Goal: Task Accomplishment & Management: Manage account settings

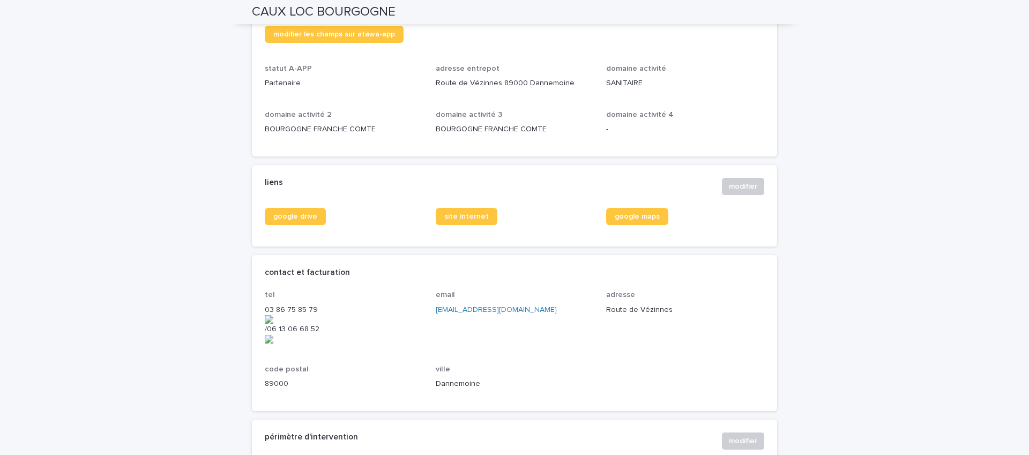
scroll to position [309, 0]
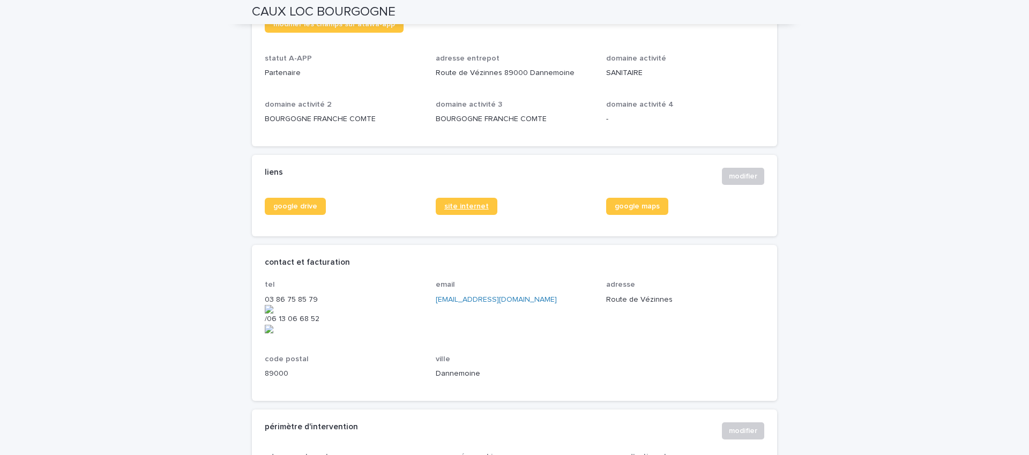
click at [462, 207] on span "site internet" at bounding box center [466, 207] width 44 height 8
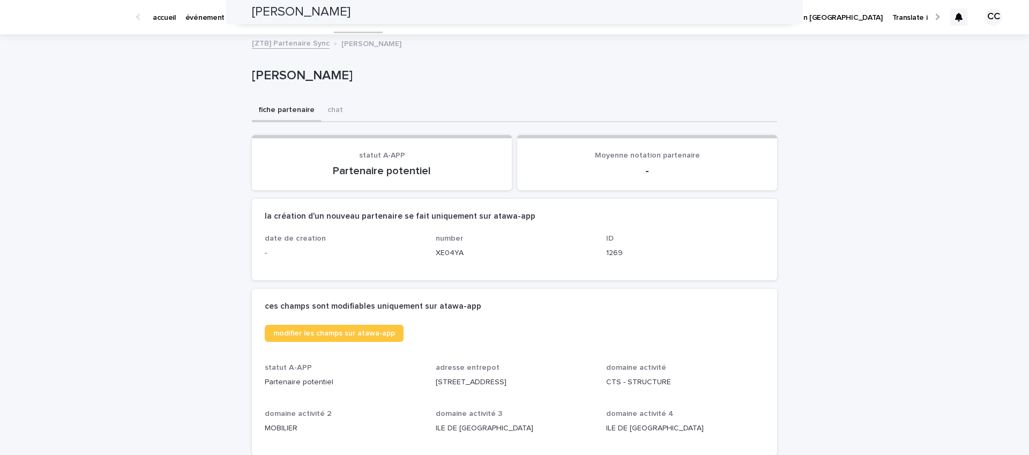
scroll to position [226, 0]
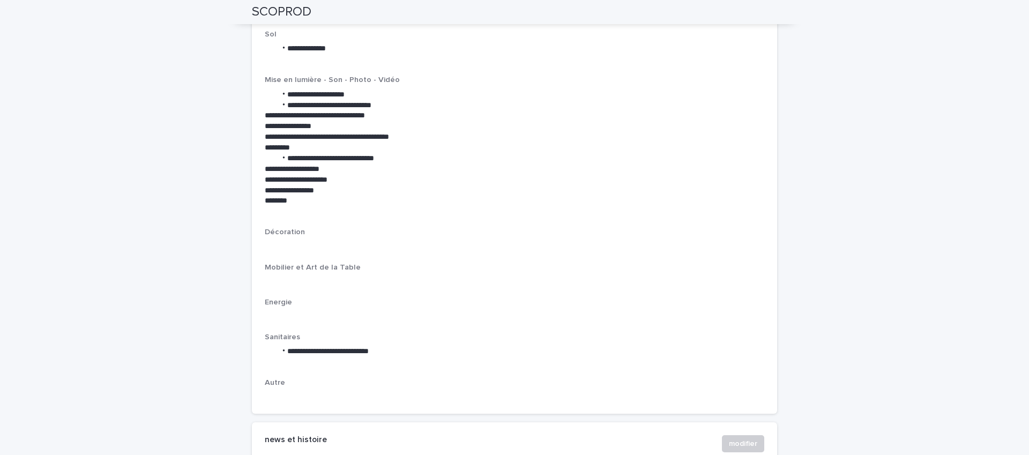
scroll to position [1696, 0]
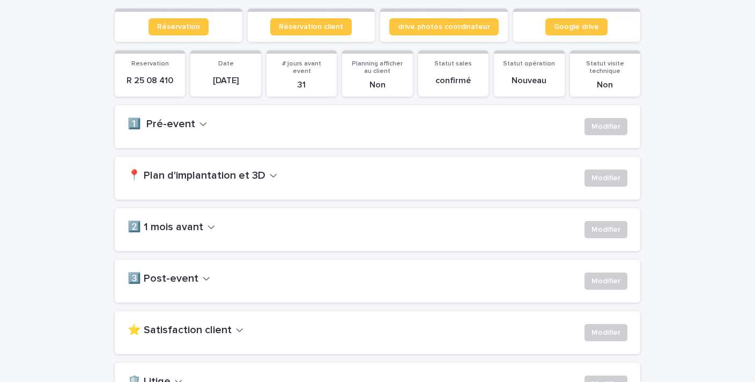
scroll to position [212, 0]
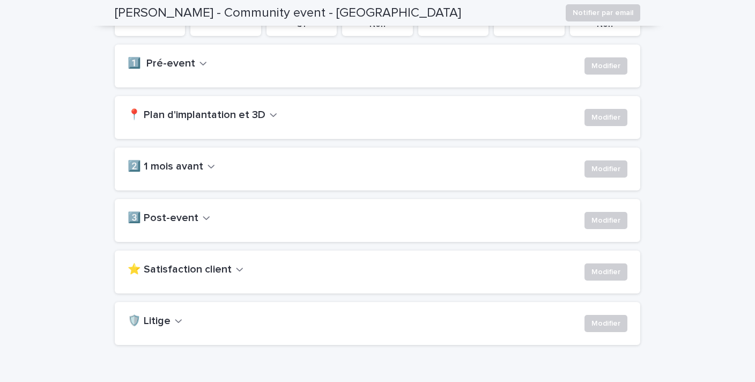
click at [257, 117] on h2 "📍 Plan d'implantation et 3D" at bounding box center [197, 115] width 138 height 13
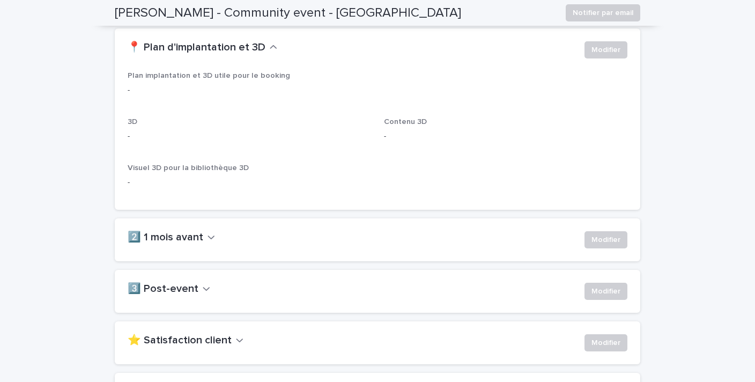
scroll to position [281, 0]
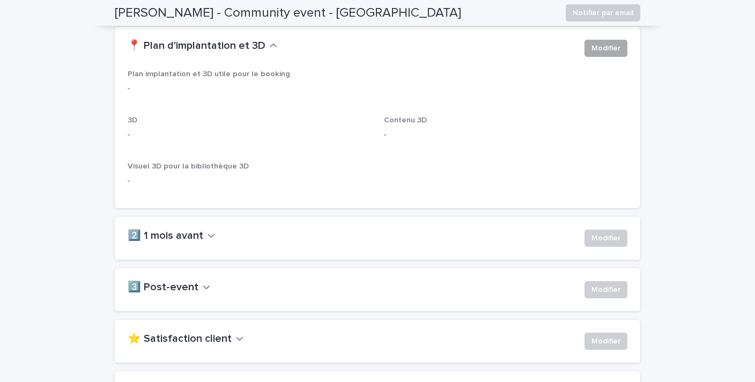
click at [603, 50] on span "Modifier" at bounding box center [605, 48] width 29 height 11
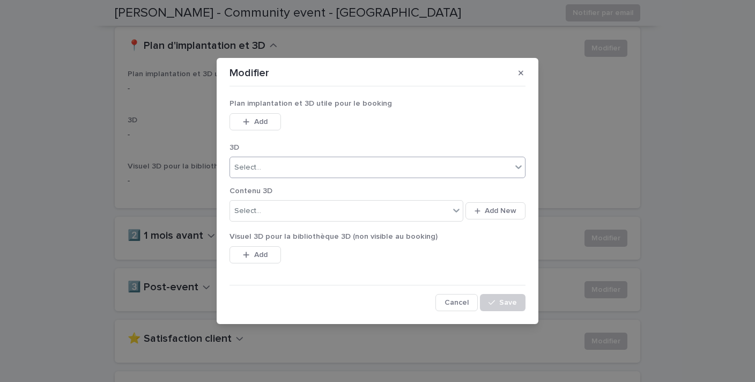
click at [302, 166] on div "Select..." at bounding box center [370, 168] width 281 height 18
click at [320, 142] on div "Plan implantation et 3D utile pour le booking This file cannot be opened Downlo…" at bounding box center [377, 120] width 296 height 43
click at [264, 120] on span "Add" at bounding box center [260, 122] width 13 height 8
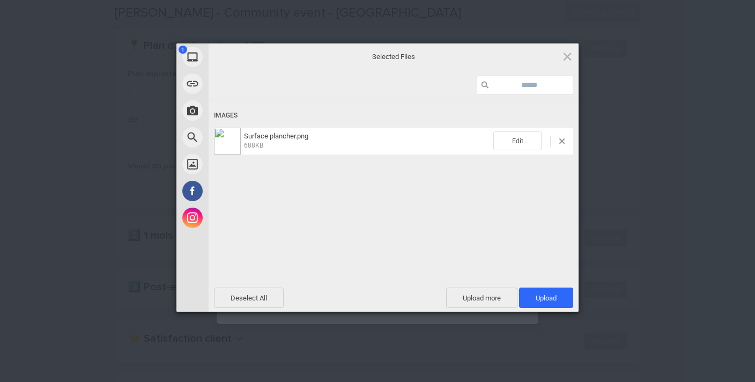
click at [380, 207] on div "Images Surface plancher.png 688KB Edit" at bounding box center [394, 190] width 370 height 180
click at [485, 180] on div "Images Surface plancher.png 688KB Edit" at bounding box center [394, 190] width 370 height 180
click at [551, 288] on span "Upload 1" at bounding box center [546, 297] width 54 height 20
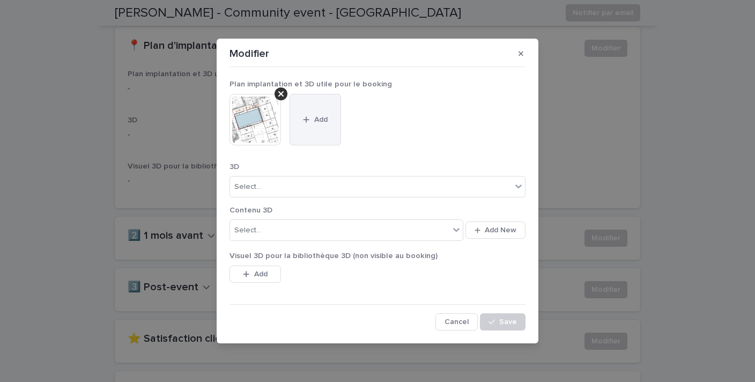
click at [317, 124] on button "Add" at bounding box center [314, 119] width 51 height 51
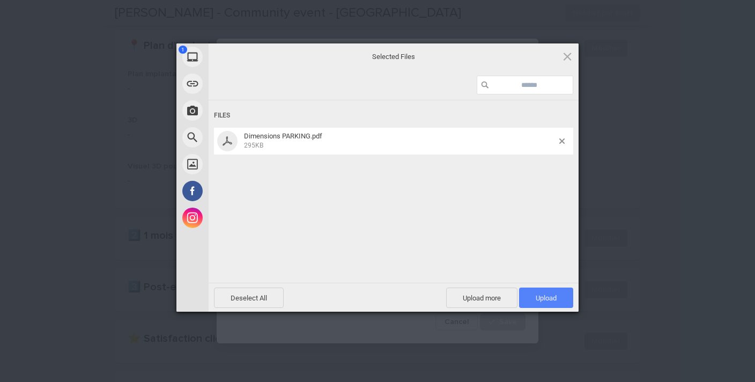
click at [544, 297] on span "Upload 1" at bounding box center [546, 298] width 21 height 8
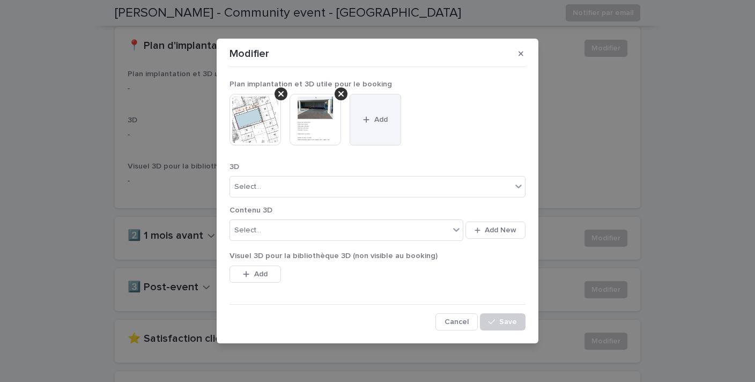
click at [376, 129] on button "Add" at bounding box center [375, 119] width 51 height 51
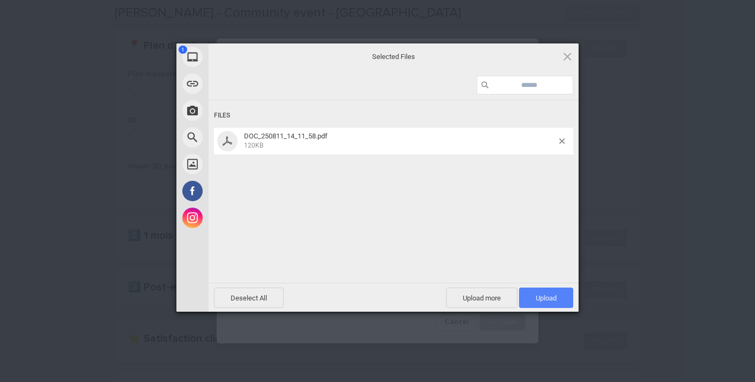
click at [552, 305] on span "Upload 1" at bounding box center [546, 297] width 54 height 20
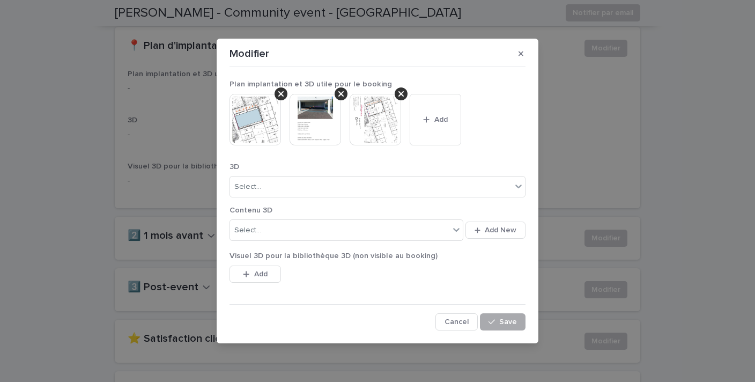
click at [507, 323] on span "Save" at bounding box center [508, 322] width 18 height 8
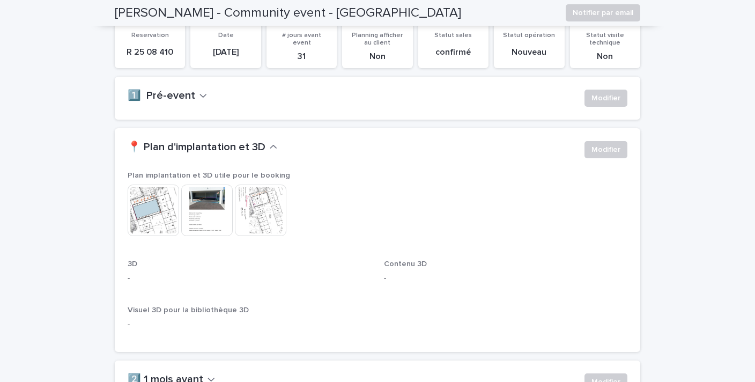
scroll to position [169, 0]
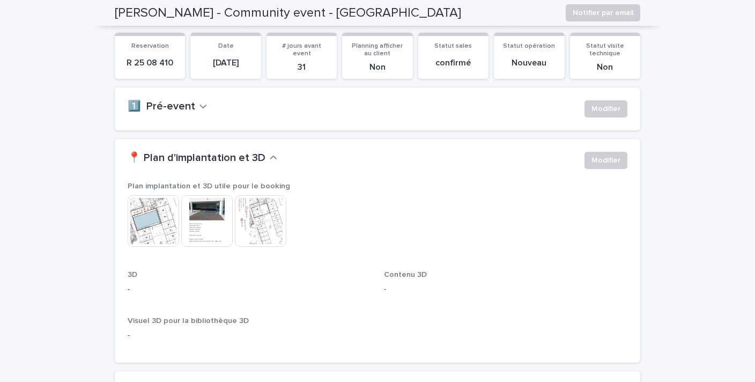
click at [199, 104] on icon "button" at bounding box center [203, 106] width 8 height 10
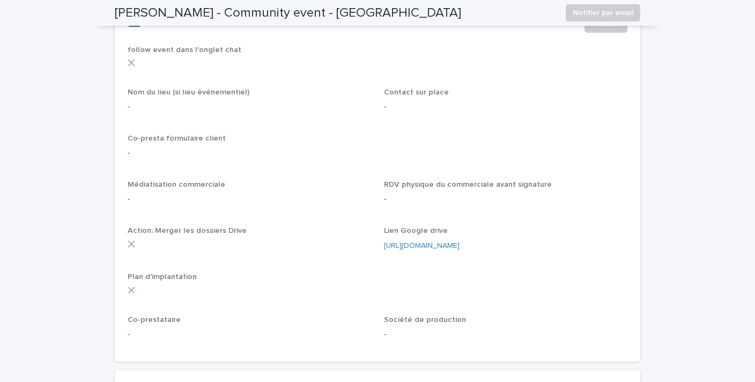
scroll to position [258, 0]
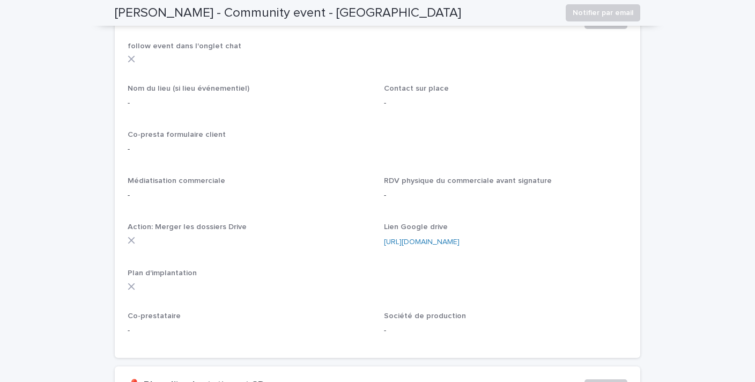
click at [131, 287] on icon at bounding box center [132, 287] width 8 height 8
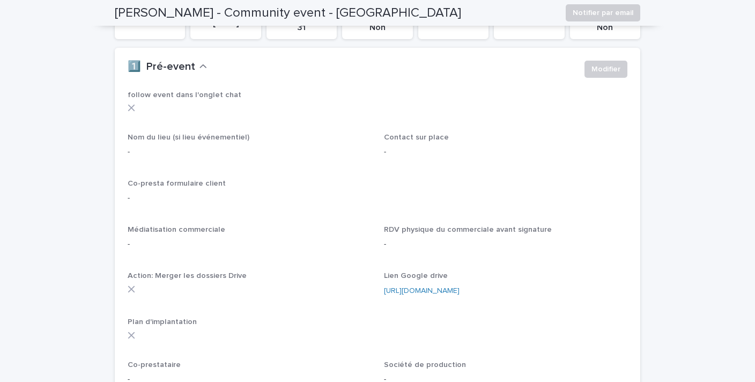
click at [409, 152] on p "-" at bounding box center [505, 151] width 243 height 11
click at [397, 140] on span "Contact sur place" at bounding box center [416, 137] width 65 height 8
click at [603, 70] on span "Modifier" at bounding box center [605, 69] width 29 height 11
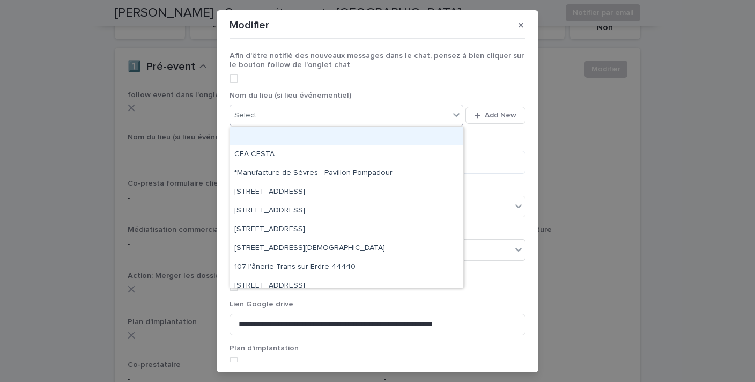
click at [338, 120] on div "Select..." at bounding box center [339, 116] width 219 height 18
click at [522, 23] on icon "button" at bounding box center [520, 25] width 5 height 5
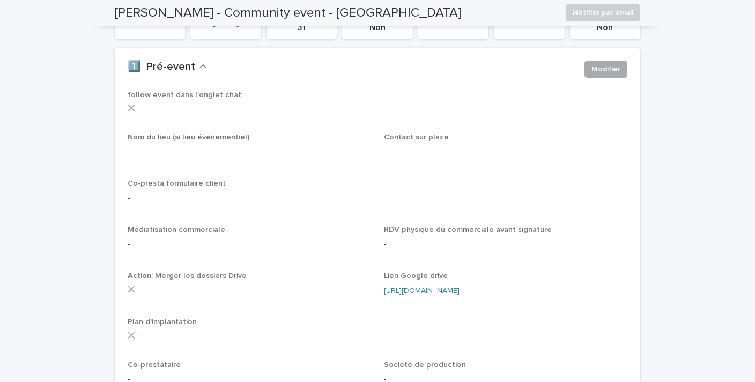
click at [601, 72] on span "Modifier" at bounding box center [605, 69] width 29 height 11
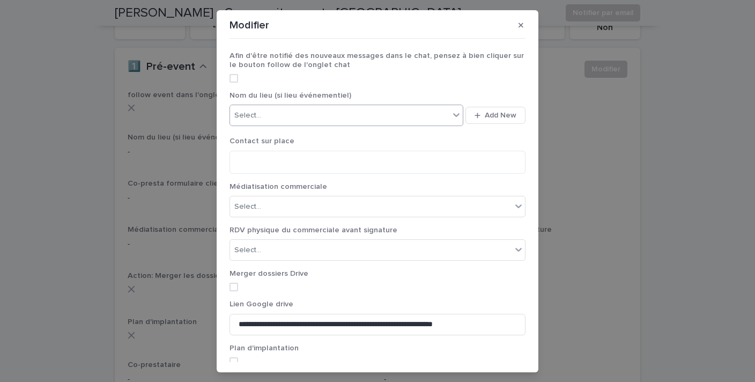
click at [388, 122] on div "Select..." at bounding box center [339, 116] width 219 height 18
click at [522, 24] on icon "button" at bounding box center [520, 25] width 5 height 8
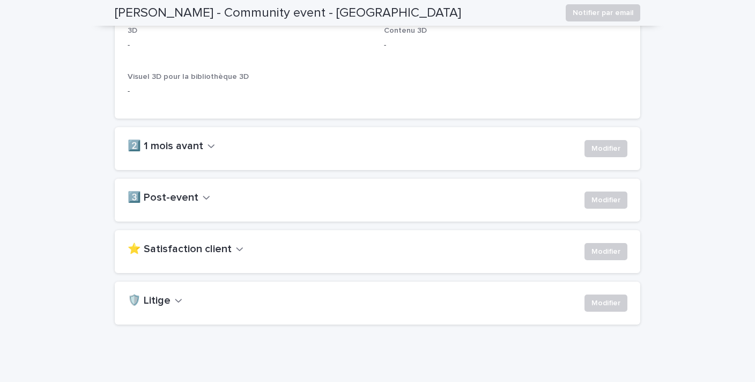
scroll to position [738, 0]
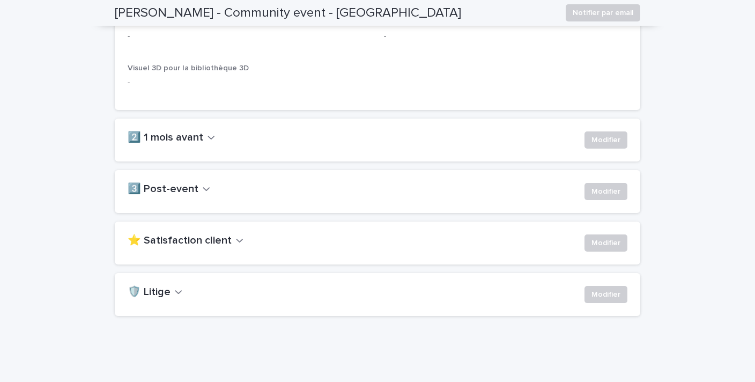
click at [207, 139] on icon "button" at bounding box center [211, 137] width 8 height 10
